Goal: Task Accomplishment & Management: Manage account settings

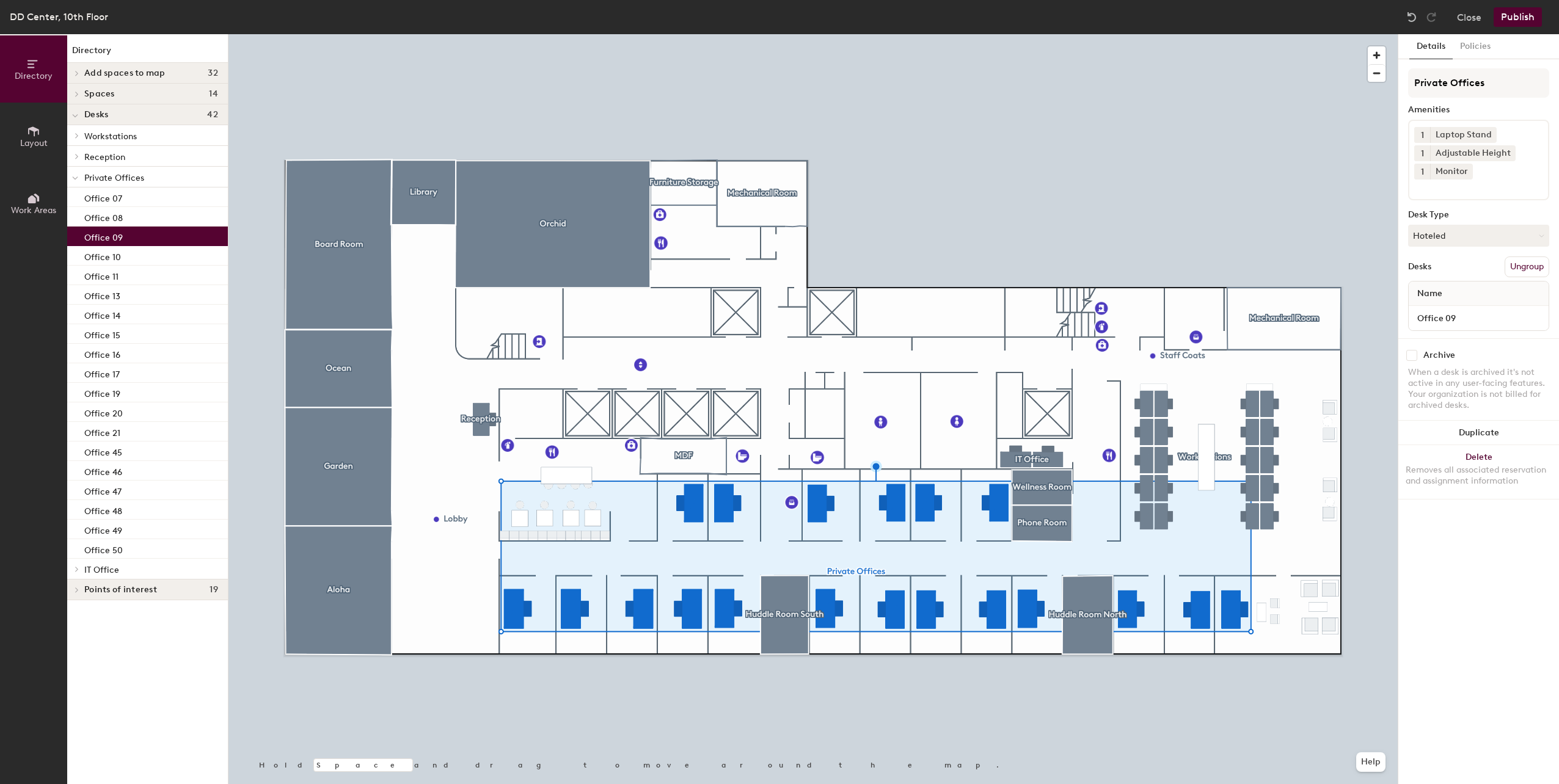
click at [137, 238] on div "Office 09" at bounding box center [148, 237] width 161 height 20
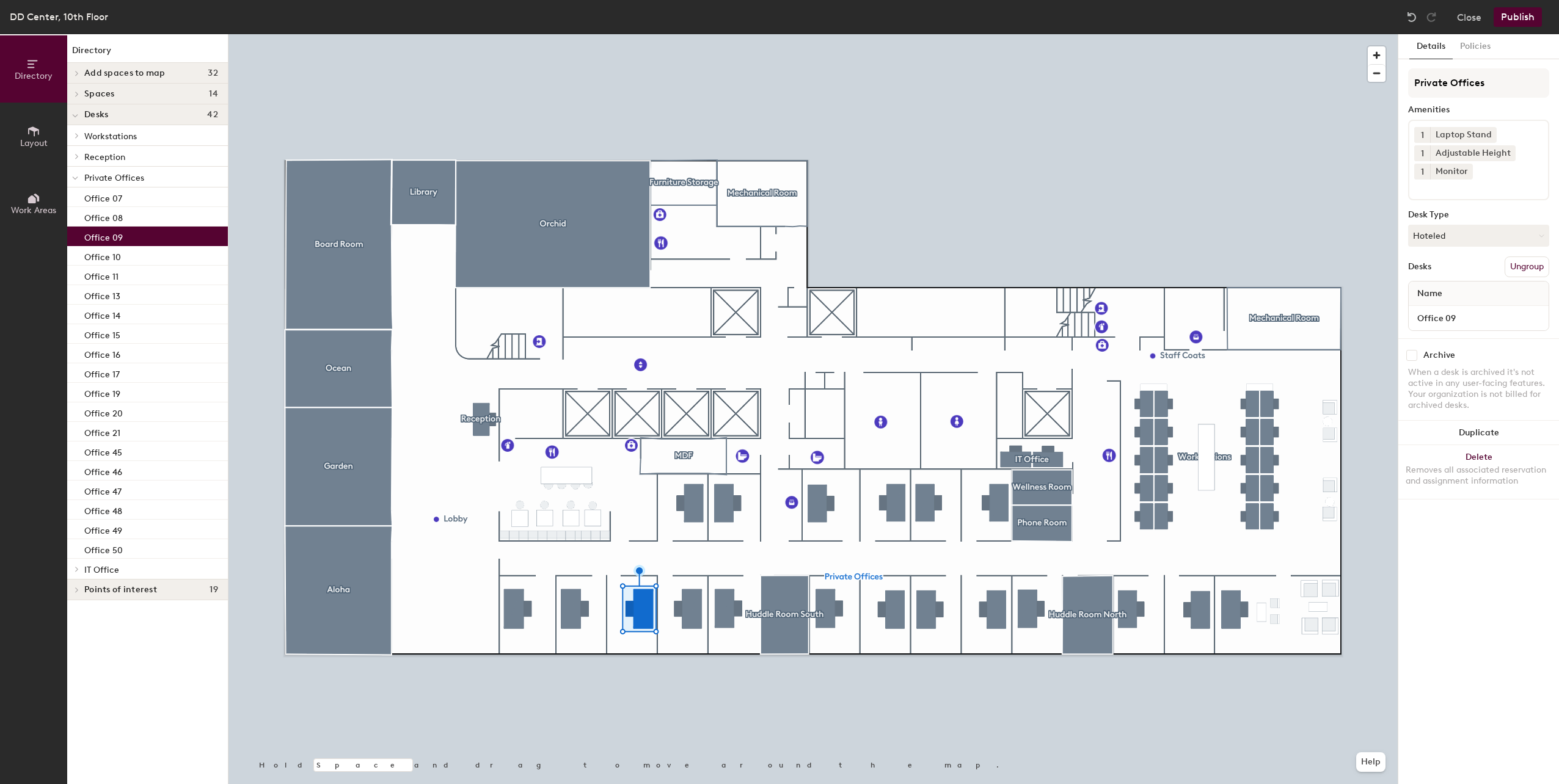
click at [126, 236] on div "Office 09" at bounding box center [148, 237] width 161 height 20
drag, startPoint x: 172, startPoint y: 238, endPoint x: 1463, endPoint y: 238, distance: 1291.0
click at [1463, 238] on button "Hoteled" at bounding box center [1479, 236] width 141 height 22
click at [1449, 273] on div "Assigned" at bounding box center [1469, 274] width 122 height 18
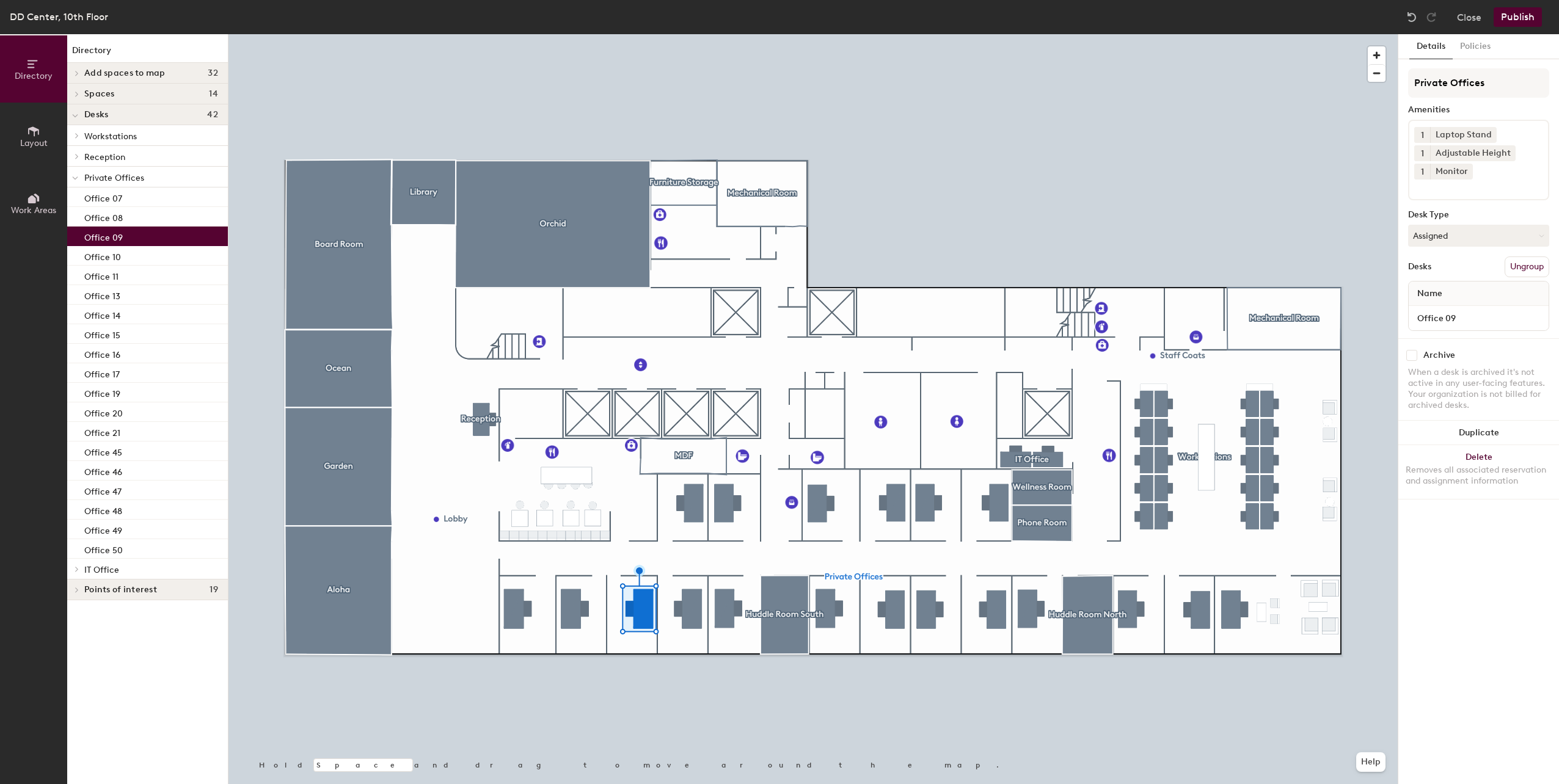
click at [1506, 10] on button "Publish" at bounding box center [1518, 17] width 48 height 20
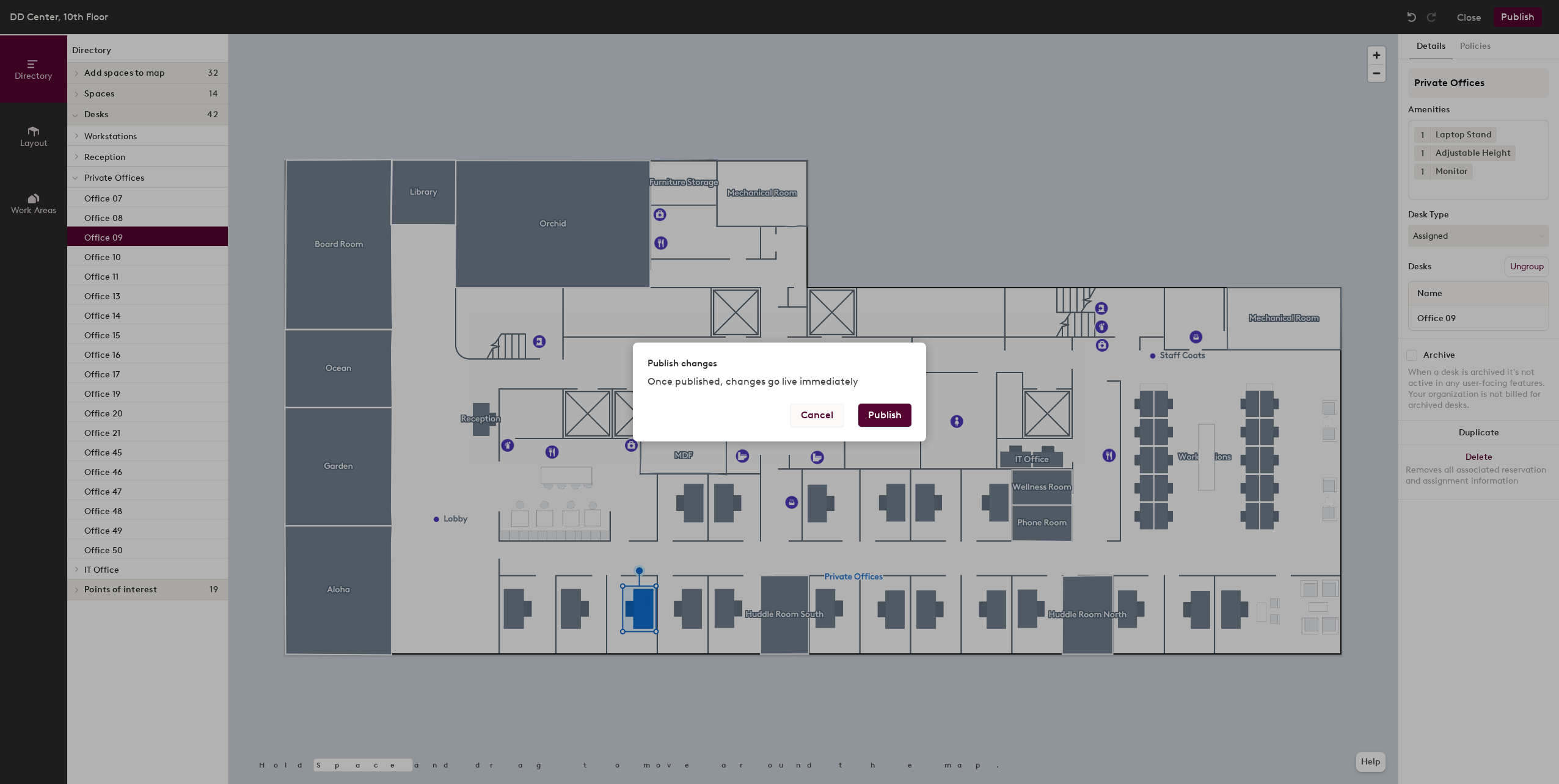
click at [819, 417] on button "Cancel" at bounding box center [816, 416] width 53 height 24
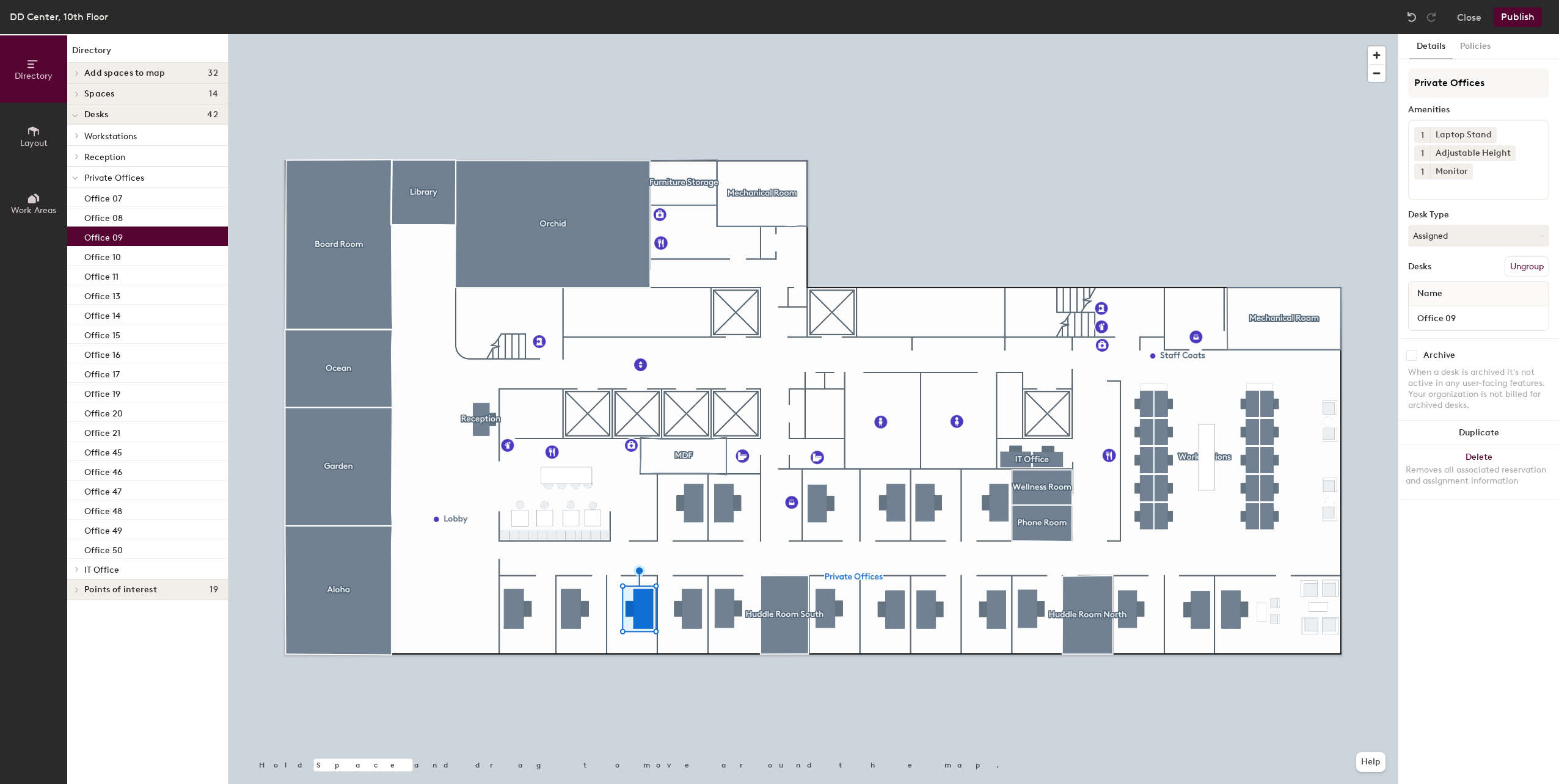
click at [1514, 16] on button "Publish" at bounding box center [1518, 17] width 48 height 20
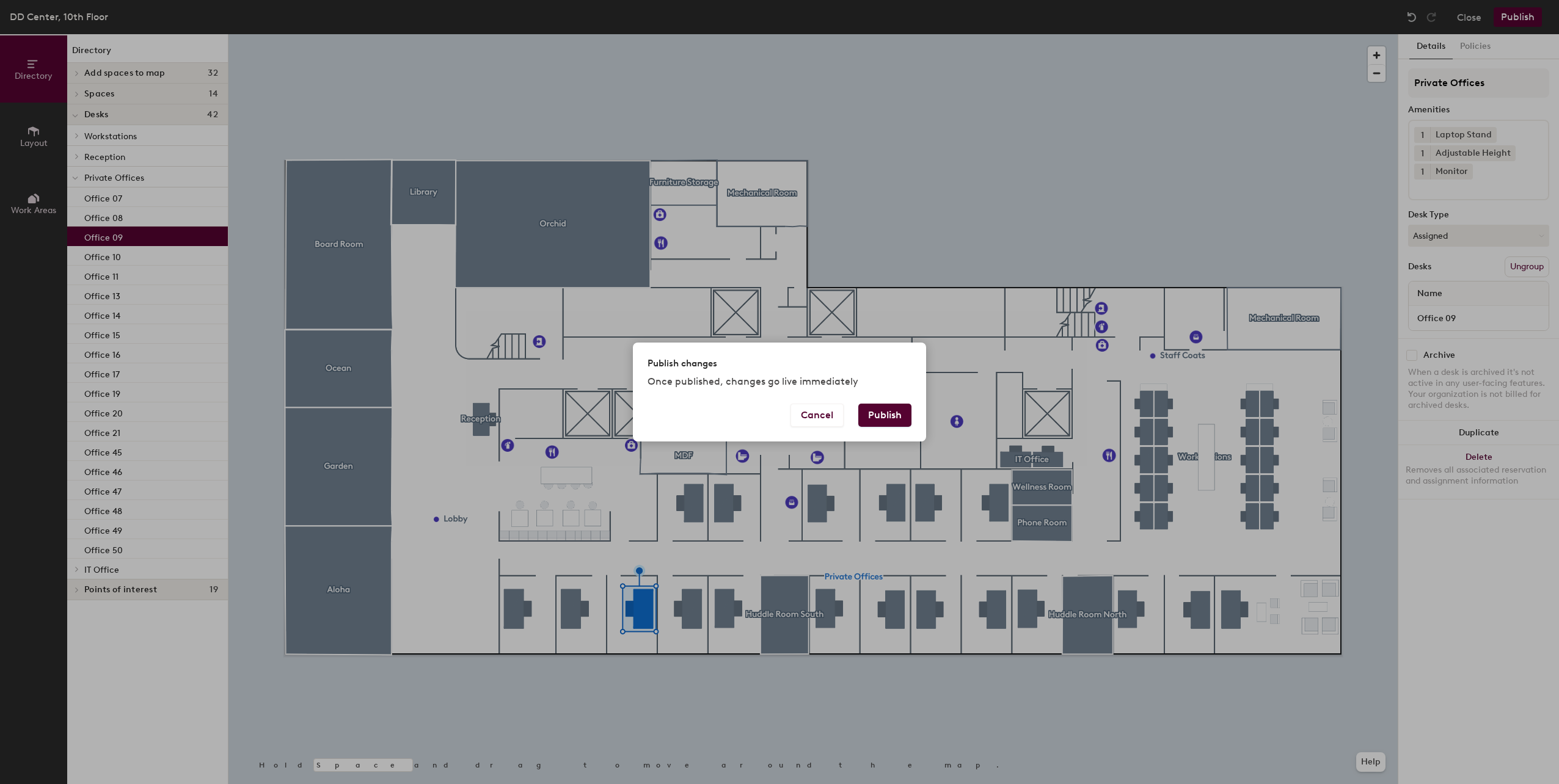
click at [900, 412] on button "Publish" at bounding box center [884, 416] width 53 height 24
